Goal: Task Accomplishment & Management: Complete application form

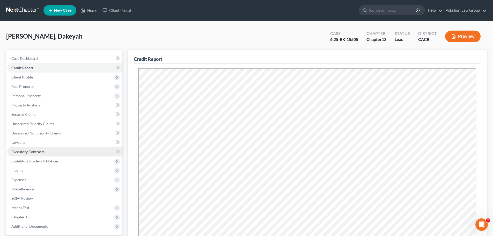
click at [21, 151] on span "Executory Contracts" at bounding box center [27, 151] width 33 height 4
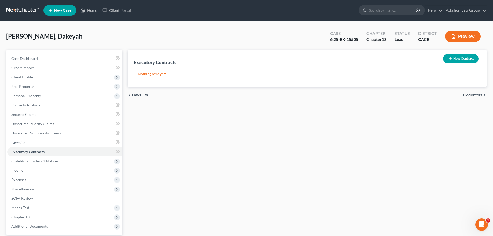
click at [465, 57] on button "New Contract" at bounding box center [460, 59] width 35 height 10
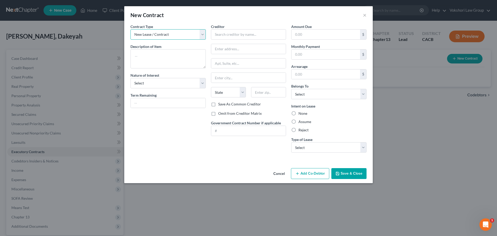
click at [203, 34] on select "New Lease / Contract New Timeshare" at bounding box center [168, 34] width 75 height 10
click at [131, 29] on select "New Lease / Contract New Timeshare" at bounding box center [168, 34] width 75 height 10
click at [166, 54] on textarea at bounding box center [168, 58] width 75 height 19
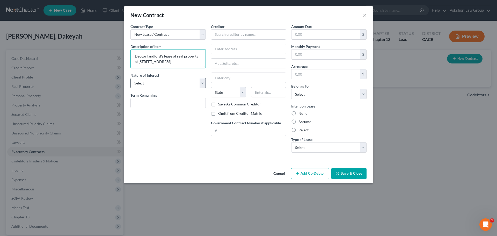
type textarea "Debtor landlord's lease of real property at [STREET_ADDRESS]"
click at [203, 83] on select "Select Purchaser Agent Lessor Lessee" at bounding box center [168, 83] width 75 height 10
select select "2"
click at [131, 78] on select "Select Purchaser Agent Lessor Lessee" at bounding box center [168, 83] width 75 height 10
click at [148, 104] on input "text" at bounding box center [168, 103] width 75 height 10
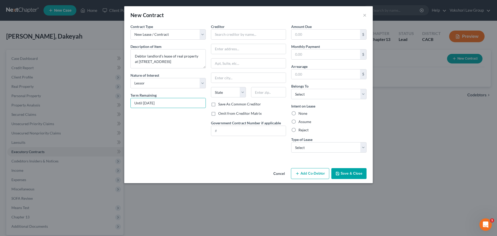
type input "Until [DATE]"
click at [349, 174] on button "Save & Close" at bounding box center [348, 173] width 35 height 11
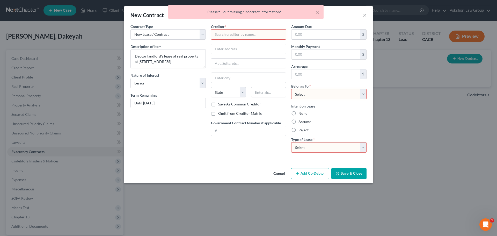
click at [277, 172] on button "Cancel" at bounding box center [279, 174] width 20 height 10
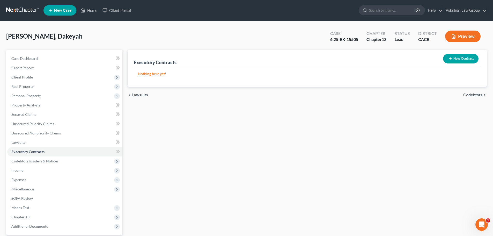
click at [459, 60] on button "New Contract" at bounding box center [460, 59] width 35 height 10
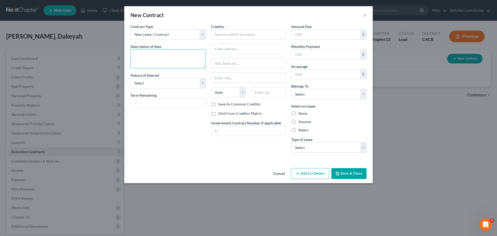
click at [146, 52] on textarea at bounding box center [168, 58] width 75 height 19
click at [156, 56] on textarea at bounding box center [168, 58] width 75 height 19
type textarea "Debtor [PERSON_NAME]'s lease of real property in [GEOGRAPHIC_DATA], AZ to tenant"
click at [202, 82] on select "Select Purchaser Agent Lessor Lessee" at bounding box center [168, 83] width 75 height 10
select select "2"
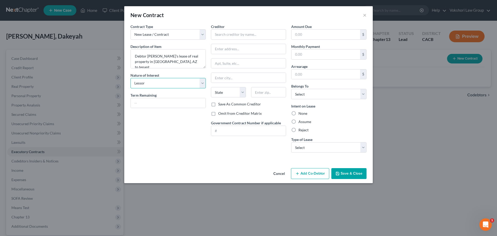
click at [131, 78] on select "Select Purchaser Agent Lessor Lessee" at bounding box center [168, 83] width 75 height 10
click at [166, 104] on input "text" at bounding box center [168, 103] width 75 height 10
type input "Until [DATE]"
click at [232, 35] on input "text" at bounding box center [248, 34] width 75 height 10
type input "[PERSON_NAME]"
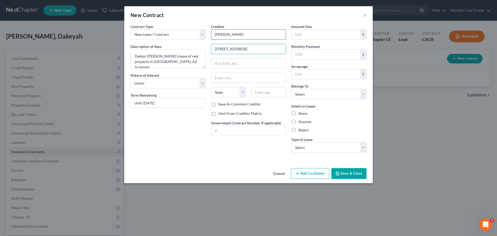
type input "[STREET_ADDRESS]"
type input "A"
type input "Surprise"
click at [243, 91] on select "State [US_STATE] AK AR AZ CA CO CT DE DC [GEOGRAPHIC_DATA] [GEOGRAPHIC_DATA] GU…" at bounding box center [228, 92] width 35 height 10
select select "3"
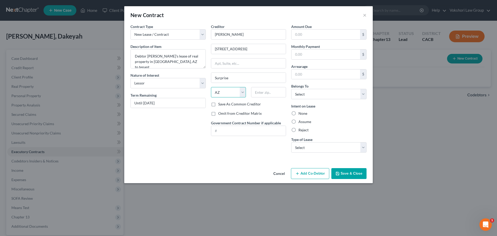
click at [211, 87] on select "State [US_STATE] AK AR AZ CA CO CT DE DC [GEOGRAPHIC_DATA] [GEOGRAPHIC_DATA] GU…" at bounding box center [228, 92] width 35 height 10
click at [262, 90] on input "text" at bounding box center [268, 92] width 35 height 10
type input "85374"
click at [323, 38] on input "text" at bounding box center [326, 35] width 69 height 10
type input "1,785"
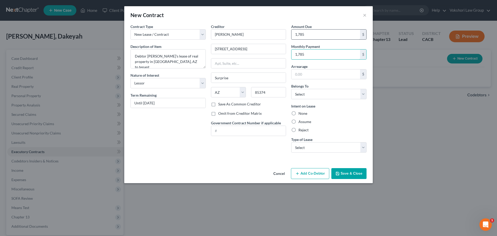
type input "1,785"
click at [363, 93] on select "Select Debtor 1 Only Debtor 2 Only Debtor 1 And Debtor 2 Only At Least One Of T…" at bounding box center [328, 94] width 75 height 10
select select "0"
click at [291, 89] on select "Select Debtor 1 Only Debtor 2 Only Debtor 1 And Debtor 2 Only At Least One Of T…" at bounding box center [328, 94] width 75 height 10
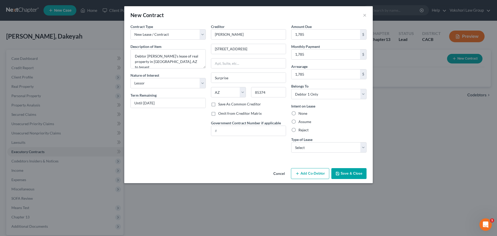
click at [299, 129] on label "Reject" at bounding box center [304, 129] width 10 height 5
click at [301, 129] on input "Reject" at bounding box center [302, 128] width 3 height 3
radio input "true"
click at [363, 148] on select "Select Real Estate Car Other" at bounding box center [328, 147] width 75 height 10
select select "0"
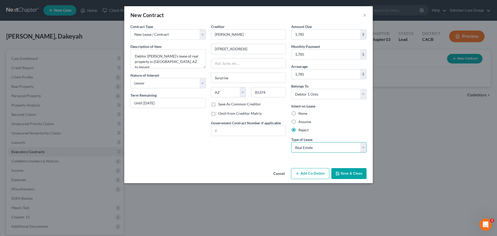
click at [291, 142] on select "Select Real Estate Car Other" at bounding box center [328, 147] width 75 height 10
click at [346, 172] on button "Save & Close" at bounding box center [348, 173] width 35 height 11
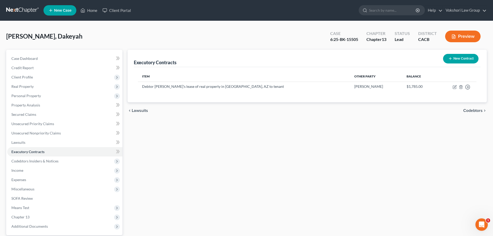
click at [461, 60] on button "New Contract" at bounding box center [460, 59] width 35 height 10
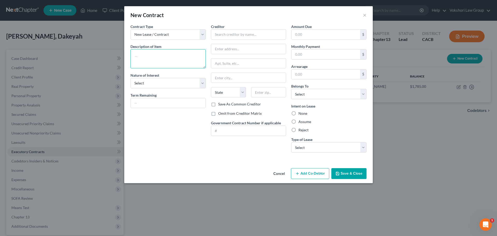
click at [171, 54] on textarea at bounding box center [168, 58] width 75 height 19
type textarea "Debtor landlord's lease of her property at [STREET_ADDRESS] to tenant"
click at [203, 84] on select "Select Purchaser Agent Lessor Lessee" at bounding box center [168, 83] width 75 height 10
select select "2"
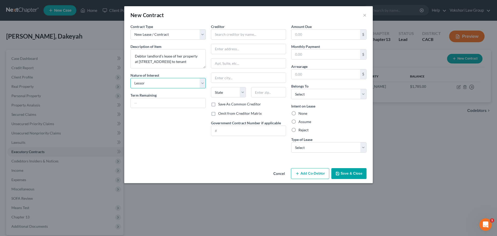
click at [131, 78] on select "Select Purchaser Agent Lessor Lessee" at bounding box center [168, 83] width 75 height 10
click at [175, 102] on input "text" at bounding box center [168, 103] width 75 height 10
type input "m"
type input "Month to Month"
click at [224, 36] on input "text" at bounding box center [248, 34] width 75 height 10
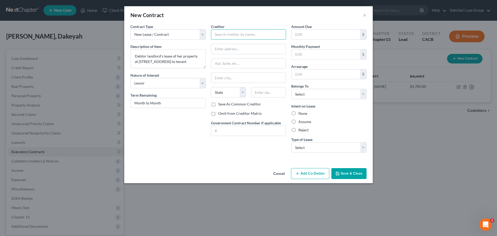
click at [229, 36] on input "text" at bounding box center [248, 34] width 75 height 10
type input "[PERSON_NAME]"
type input "[STREET_ADDRESS]"
type input "[GEOGRAPHIC_DATA]"
select select "31"
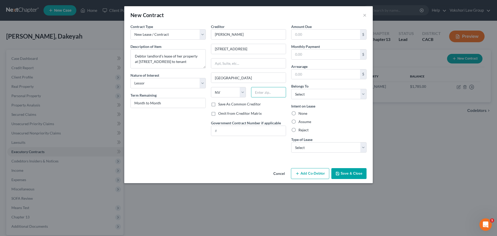
click at [265, 92] on input "text" at bounding box center [268, 92] width 35 height 10
type input "89145"
drag, startPoint x: 308, startPoint y: 34, endPoint x: 186, endPoint y: 54, distance: 124.4
click at [308, 33] on input "text" at bounding box center [326, 35] width 69 height 10
drag, startPoint x: 167, startPoint y: 104, endPoint x: 104, endPoint y: 99, distance: 62.9
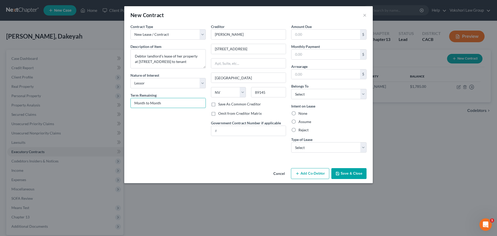
click at [104, 99] on div "New Contract × Contract Type New Lease / Contract New Timeshare Description of …" at bounding box center [248, 118] width 497 height 236
type input "Until [DATE]"
click at [303, 36] on input "text" at bounding box center [326, 35] width 69 height 10
type input "1,600"
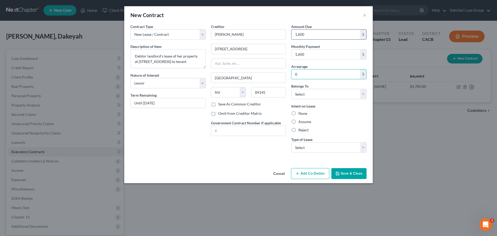
type input "0"
click at [362, 97] on select "Select Debtor 1 Only Debtor 2 Only Debtor 1 And Debtor 2 Only At Least One Of T…" at bounding box center [328, 94] width 75 height 10
select select "0"
click at [291, 89] on select "Select Debtor 1 Only Debtor 2 Only Debtor 1 And Debtor 2 Only At Least One Of T…" at bounding box center [328, 94] width 75 height 10
click at [299, 121] on label "Assume" at bounding box center [305, 121] width 13 height 5
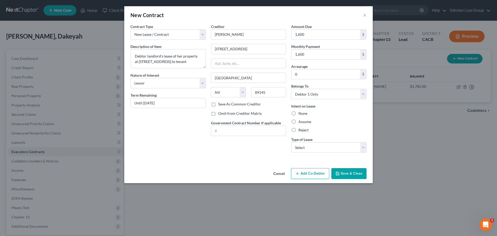
click at [301, 121] on input "Assume" at bounding box center [302, 120] width 3 height 3
radio input "true"
click at [365, 148] on select "Select Real Estate Car Other" at bounding box center [328, 147] width 75 height 10
select select "0"
click at [291, 142] on select "Select Real Estate Car Other" at bounding box center [328, 147] width 75 height 10
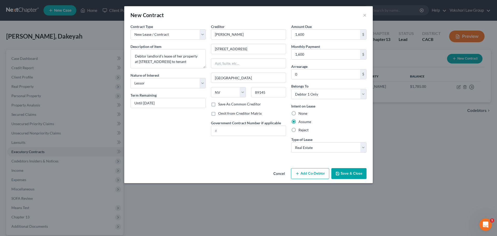
click at [349, 173] on button "Save & Close" at bounding box center [348, 173] width 35 height 11
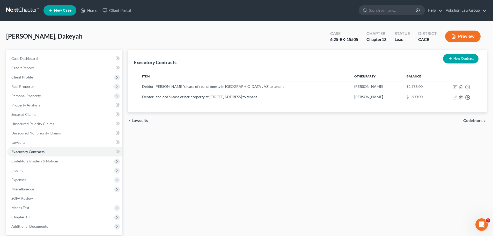
click at [462, 57] on button "New Contract" at bounding box center [460, 59] width 35 height 10
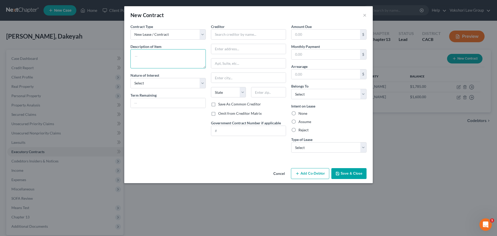
click at [167, 55] on textarea at bounding box center [168, 58] width 75 height 19
type textarea "Debtor landlord's lease of her property at [STREET_ADDRESS][PERSON_NAME] to ten…"
click at [203, 83] on select "Select Purchaser Agent Lessor Lessee" at bounding box center [168, 83] width 75 height 10
select select "2"
click at [131, 78] on select "Select Purchaser Agent Lessor Lessee" at bounding box center [168, 83] width 75 height 10
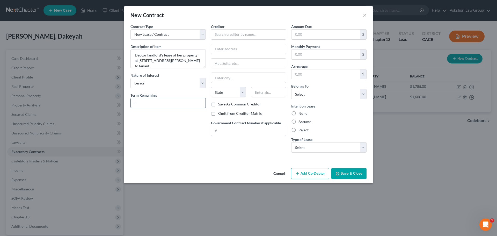
click at [156, 101] on input "text" at bounding box center [168, 103] width 75 height 10
type input "Month to Month"
drag, startPoint x: 247, startPoint y: 37, endPoint x: 247, endPoint y: 31, distance: 5.4
click at [247, 35] on input "text" at bounding box center [248, 34] width 75 height 10
type input "[PERSON_NAME]"
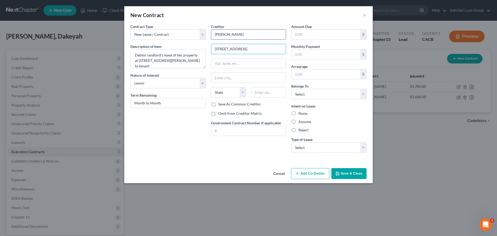
type input "[STREET_ADDRESS]"
type input "[PERSON_NAME] Ridge"
select select "28"
click at [274, 91] on input "text" at bounding box center [268, 92] width 35 height 10
type input "28445"
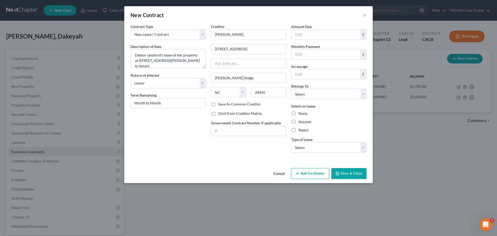
click at [302, 20] on div "New Contract ×" at bounding box center [248, 15] width 249 height 18
click at [330, 38] on input "text" at bounding box center [326, 35] width 69 height 10
type input "1,450"
click at [363, 95] on select "Select Debtor 1 Only Debtor 2 Only Debtor 1 And Debtor 2 Only At Least One Of T…" at bounding box center [328, 94] width 75 height 10
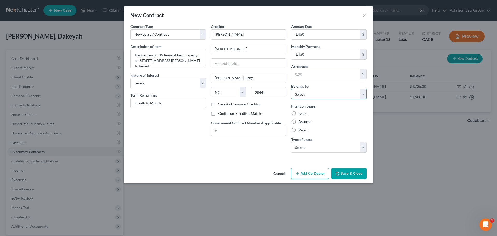
select select "0"
click at [291, 89] on select "Select Debtor 1 Only Debtor 2 Only Debtor 1 And Debtor 2 Only At Least One Of T…" at bounding box center [328, 94] width 75 height 10
click at [299, 121] on label "Assume" at bounding box center [305, 121] width 13 height 5
click at [301, 121] on input "Assume" at bounding box center [302, 120] width 3 height 3
radio input "true"
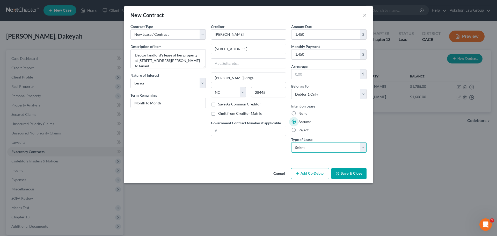
click at [363, 148] on select "Select Real Estate Car Other" at bounding box center [328, 147] width 75 height 10
select select "0"
click at [291, 142] on select "Select Real Estate Car Other" at bounding box center [328, 147] width 75 height 10
click at [355, 172] on button "Save & Close" at bounding box center [348, 173] width 35 height 11
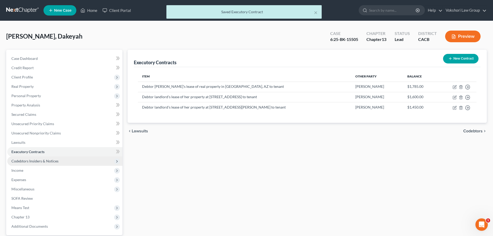
click at [37, 161] on span "Codebtors Insiders & Notices" at bounding box center [34, 161] width 47 height 4
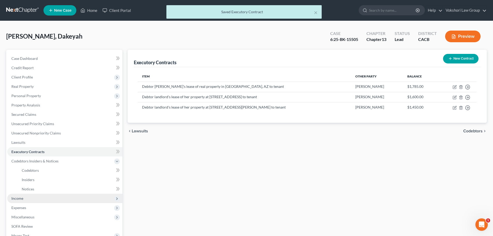
click at [17, 196] on span "Income" at bounding box center [17, 198] width 12 height 4
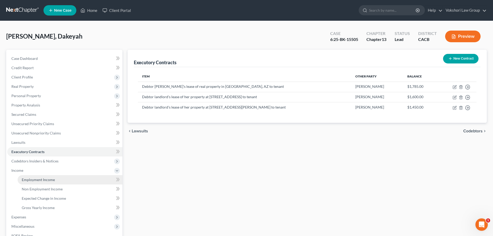
click at [38, 179] on span "Employment Income" at bounding box center [38, 179] width 33 height 4
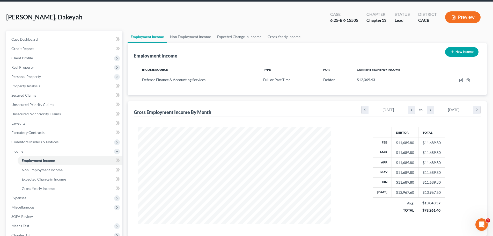
scroll to position [86, 0]
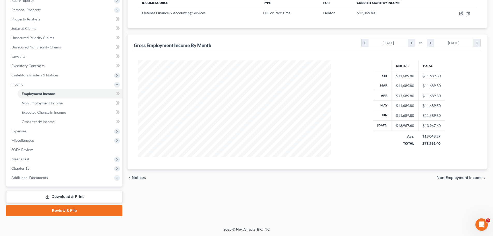
click at [465, 180] on span "Non Employment Income" at bounding box center [460, 178] width 46 height 4
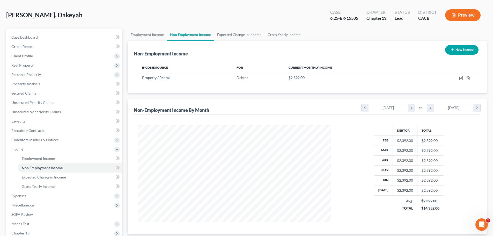
scroll to position [86, 0]
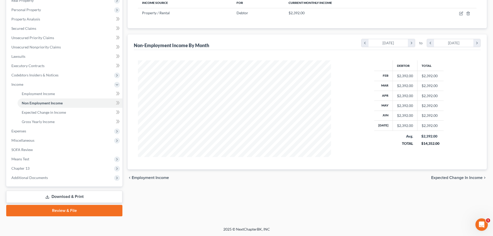
click at [467, 178] on span "Expected Change in Income" at bounding box center [457, 178] width 52 height 4
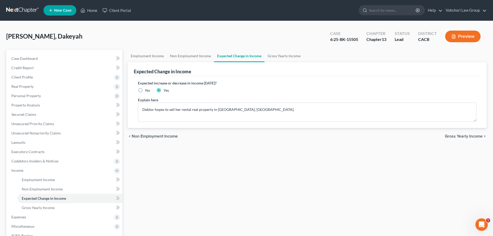
click at [473, 136] on span "Gross Yearly Income" at bounding box center [464, 136] width 38 height 4
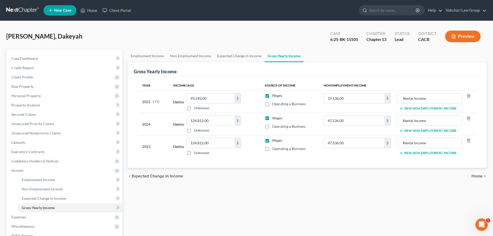
click at [478, 175] on span "Home" at bounding box center [477, 176] width 11 height 4
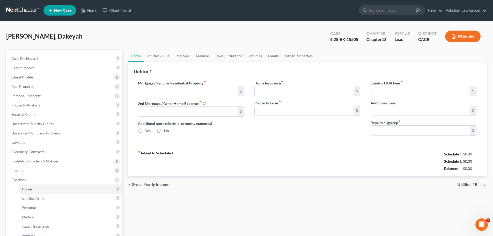
type input "4,076.00"
type input "0.00"
radio input "true"
type input "0.00"
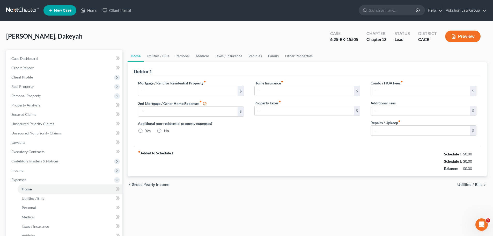
type input "0.00"
type input "240"
click at [157, 55] on link "Utilities / Bills" at bounding box center [158, 56] width 29 height 12
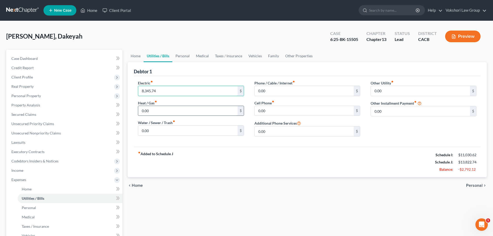
type input "8,345.74"
click at [180, 112] on input "0.00" at bounding box center [187, 111] width 99 height 10
type input "752.91"
click at [193, 132] on input "0.00" at bounding box center [187, 131] width 99 height 10
type input "275"
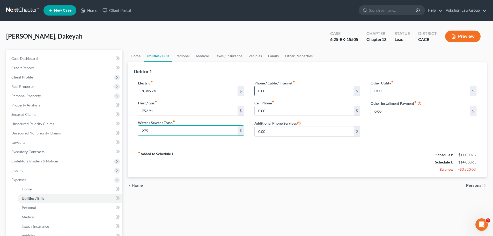
click at [285, 95] on input "0.00" at bounding box center [304, 91] width 99 height 10
type input "2"
type input "118"
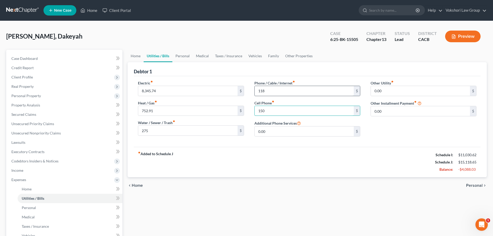
type input "150"
click at [184, 55] on link "Personal" at bounding box center [182, 56] width 20 height 12
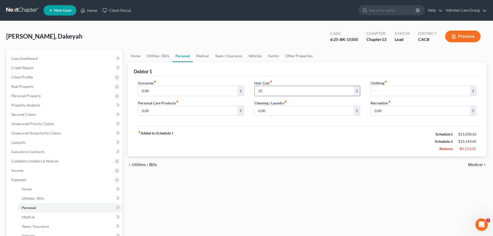
type input "2"
click at [402, 93] on input "text" at bounding box center [420, 91] width 99 height 10
type input "250"
click at [309, 113] on input "0.00" at bounding box center [304, 111] width 99 height 10
type input "50"
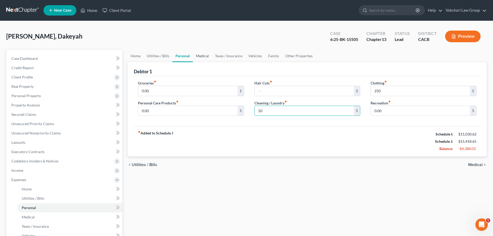
click at [197, 55] on link "Medical" at bounding box center [202, 56] width 19 height 12
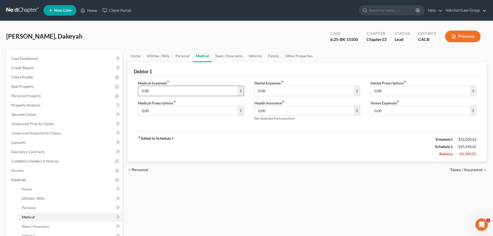
click at [164, 90] on input "0.00" at bounding box center [187, 91] width 99 height 10
type input "100"
click at [182, 56] on link "Personal" at bounding box center [182, 56] width 20 height 12
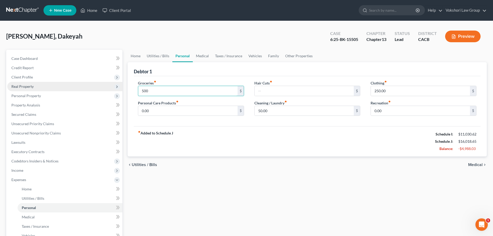
type input "500"
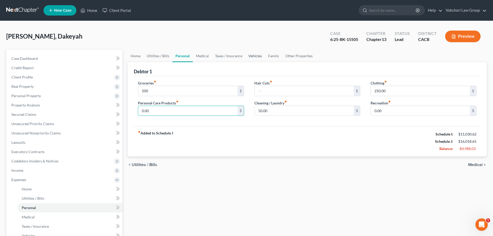
click at [254, 55] on link "Vehicles" at bounding box center [255, 56] width 20 height 12
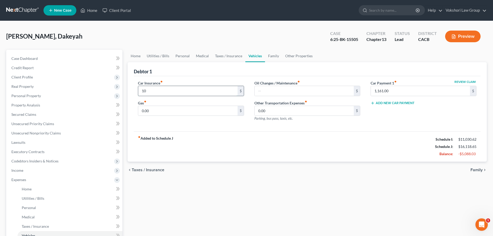
type input "1"
type input "240"
click at [302, 94] on input "text" at bounding box center [304, 91] width 99 height 10
type input "100"
click at [159, 113] on input "0.00" at bounding box center [187, 111] width 99 height 10
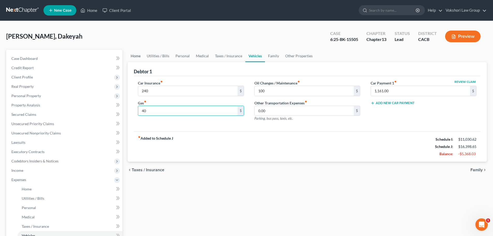
type input "40"
click at [135, 55] on link "Home" at bounding box center [136, 56] width 16 height 12
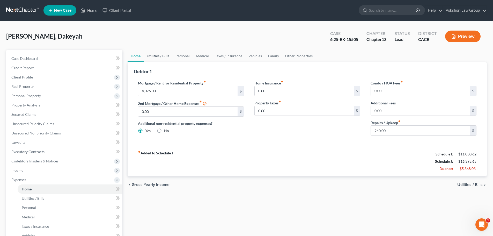
click at [163, 56] on link "Utilities / Bills" at bounding box center [158, 56] width 29 height 12
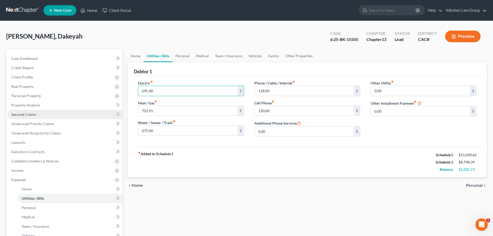
type input "695.48"
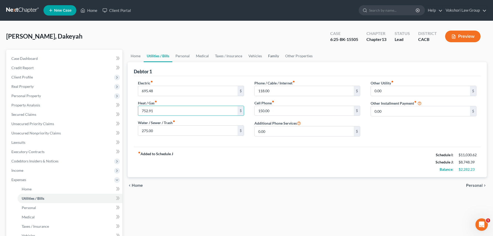
click at [275, 59] on link "Family" at bounding box center [273, 56] width 17 height 12
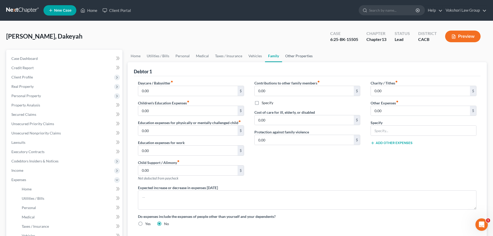
click at [300, 57] on link "Other Properties" at bounding box center [299, 56] width 34 height 12
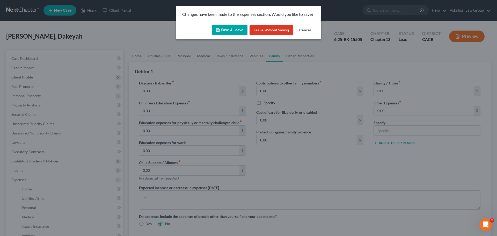
click at [305, 30] on button "Cancel" at bounding box center [305, 30] width 20 height 10
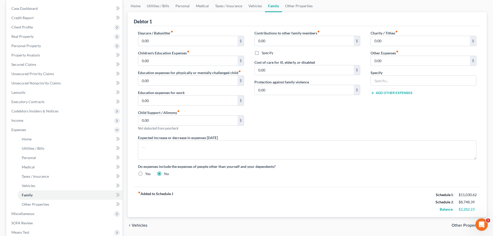
scroll to position [52, 0]
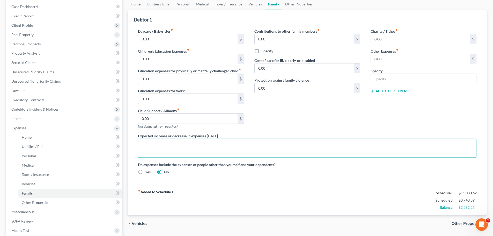
click at [163, 147] on textarea at bounding box center [307, 148] width 339 height 19
type textarea "Debtor hopes to sell her Surprise, AZ property within the year and therefore no…"
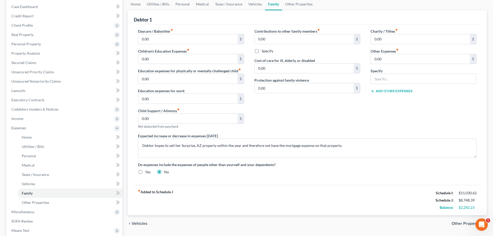
click at [395, 91] on button "Add Other Expenses" at bounding box center [392, 91] width 42 height 4
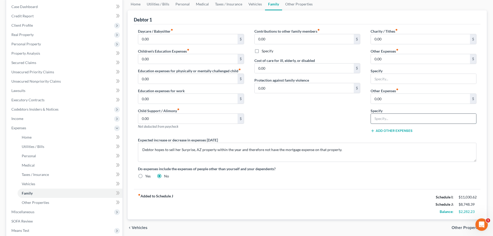
click at [391, 122] on input "text" at bounding box center [423, 119] width 105 height 10
click at [392, 99] on input "0.00" at bounding box center [420, 99] width 99 height 10
type input "0"
type input "130"
click at [394, 119] on input "text" at bounding box center [423, 119] width 105 height 10
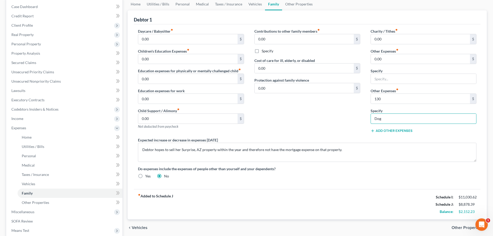
type input "Dog"
click at [398, 130] on button "Add Other Expenses" at bounding box center [392, 131] width 42 height 4
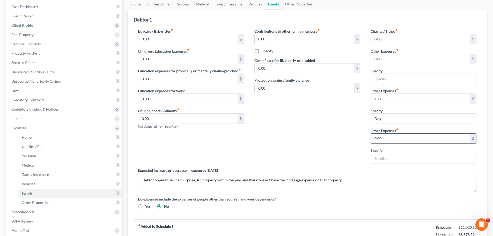
click at [473, 139] on div "$" at bounding box center [473, 139] width 6 height 10
type input "80"
click at [382, 158] on input "text" at bounding box center [423, 158] width 105 height 10
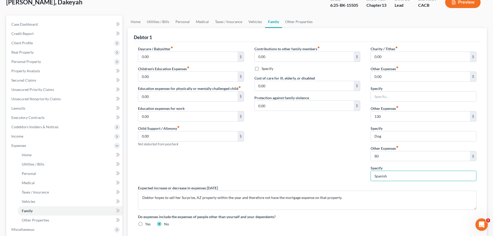
scroll to position [0, 0]
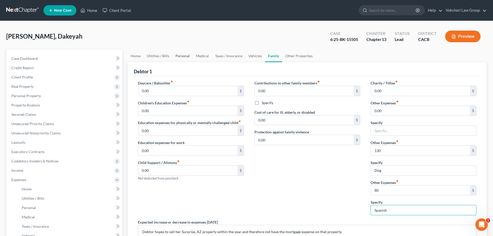
type input "Spanish"
click at [179, 56] on link "Personal" at bounding box center [182, 56] width 20 height 12
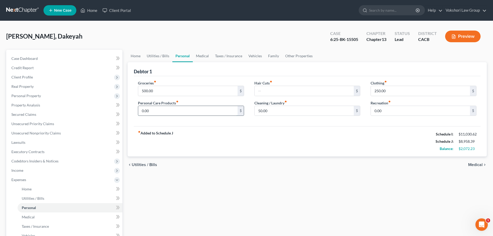
click at [163, 113] on input "0.00" at bounding box center [187, 111] width 99 height 10
type input "400"
click at [398, 115] on input "0.00" at bounding box center [420, 111] width 99 height 10
type input "100"
click at [271, 56] on link "Family" at bounding box center [273, 56] width 17 height 12
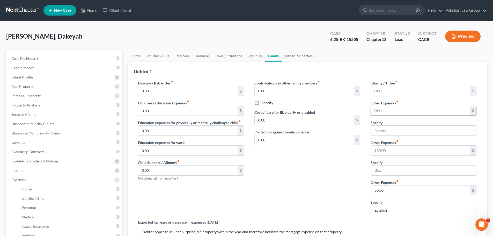
click at [423, 110] on input "0.00" at bounding box center [420, 111] width 99 height 10
type input "0"
type input "40"
click at [427, 126] on input "text" at bounding box center [423, 131] width 105 height 10
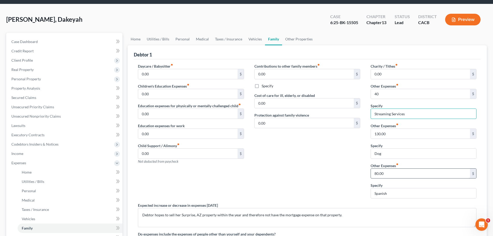
scroll to position [26, 0]
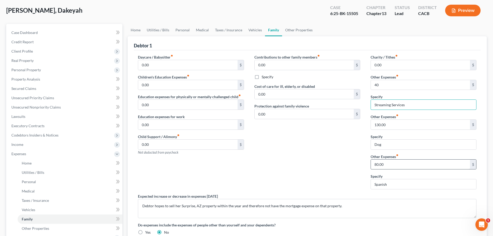
type input "Streaming Services"
click at [421, 163] on input "80.00" at bounding box center [420, 165] width 99 height 10
click at [236, 29] on link "Taxes / Insurance" at bounding box center [228, 30] width 33 height 12
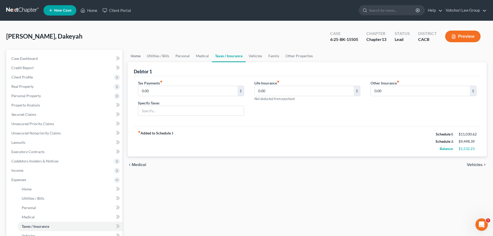
click at [139, 54] on link "Home" at bounding box center [136, 56] width 16 height 12
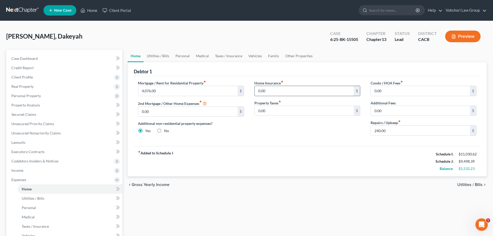
click at [283, 90] on input "0.00" at bounding box center [304, 91] width 99 height 10
type input "232"
click at [400, 112] on input "0.00" at bounding box center [420, 111] width 99 height 10
type input "0"
click at [28, 58] on span "Case Dashboard" at bounding box center [24, 58] width 26 height 4
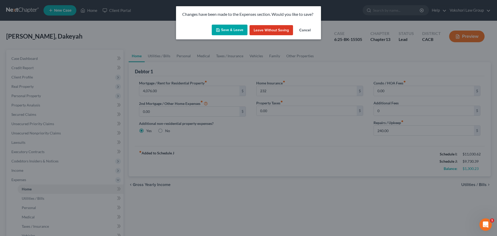
click at [233, 30] on button "Save & Leave" at bounding box center [230, 30] width 36 height 11
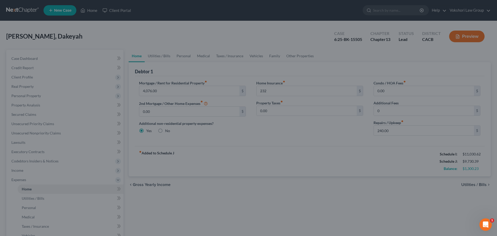
type input "232.00"
type input "0.00"
